Goal: Task Accomplishment & Management: Use online tool/utility

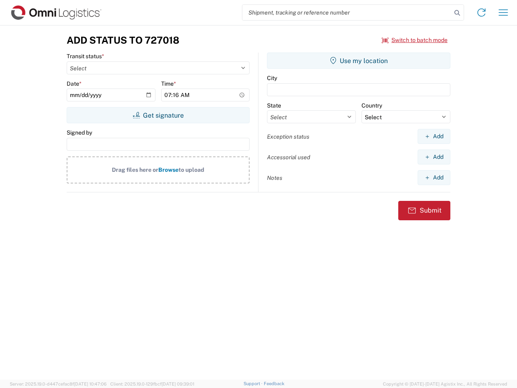
click at [347, 13] on input "search" at bounding box center [347, 12] width 209 height 15
click at [458, 13] on icon at bounding box center [457, 12] width 11 height 11
click at [482, 13] on icon at bounding box center [481, 12] width 13 height 13
click at [504, 13] on icon "button" at bounding box center [503, 12] width 9 height 6
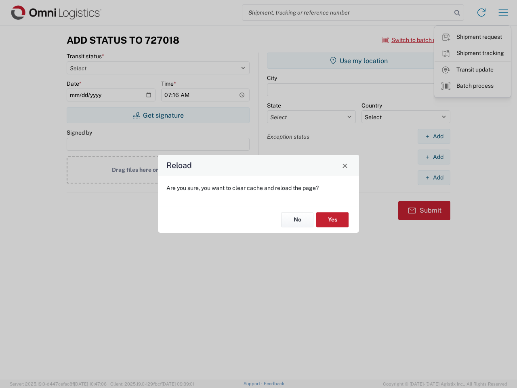
click at [415, 40] on div "Reload Are you sure, you want to clear cache and reload the page? No Yes" at bounding box center [258, 194] width 517 height 388
click at [158, 115] on div "Reload Are you sure, you want to clear cache and reload the page? No Yes" at bounding box center [258, 194] width 517 height 388
click at [359, 61] on div "Reload Are you sure, you want to clear cache and reload the page? No Yes" at bounding box center [258, 194] width 517 height 388
click at [434, 136] on div "Reload Are you sure, you want to clear cache and reload the page? No Yes" at bounding box center [258, 194] width 517 height 388
click at [434, 157] on div "Reload Are you sure, you want to clear cache and reload the page? No Yes" at bounding box center [258, 194] width 517 height 388
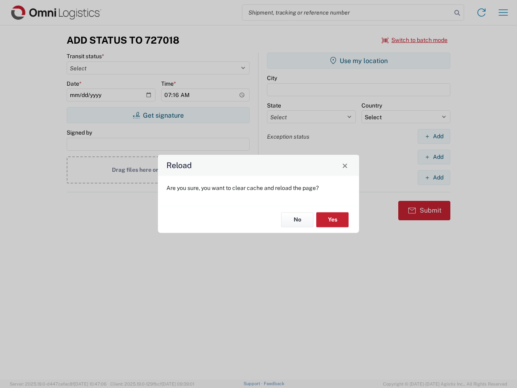
click at [434, 177] on div "Reload Are you sure, you want to clear cache and reload the page? No Yes" at bounding box center [258, 194] width 517 height 388
